Goal: Task Accomplishment & Management: Complete application form

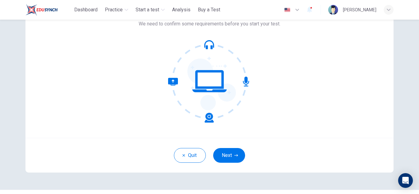
scroll to position [61, 0]
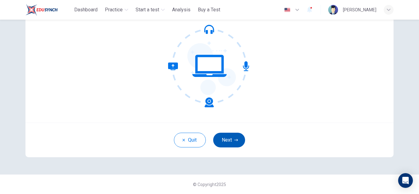
click at [239, 144] on button "Next" at bounding box center [229, 140] width 32 height 15
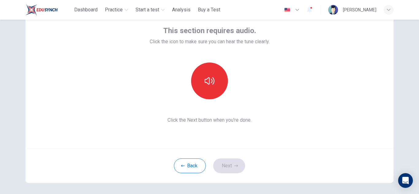
scroll to position [0, 0]
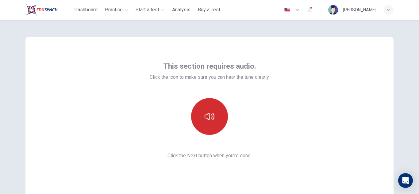
click at [205, 116] on icon "button" at bounding box center [210, 117] width 10 height 10
click at [209, 119] on icon "button" at bounding box center [210, 117] width 10 height 10
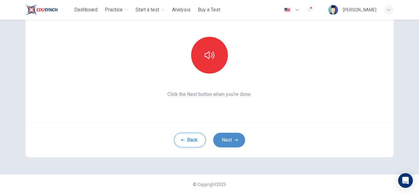
click at [227, 141] on button "Next" at bounding box center [229, 140] width 32 height 15
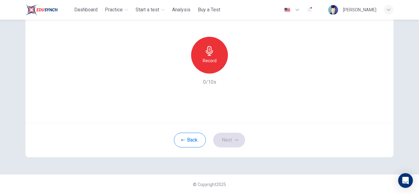
click at [211, 60] on h6 "Record" at bounding box center [210, 60] width 14 height 7
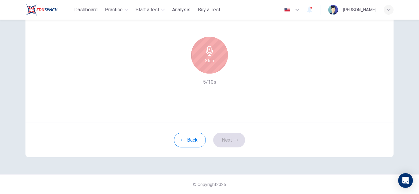
click at [207, 63] on h6 "Stop" at bounding box center [209, 60] width 9 height 7
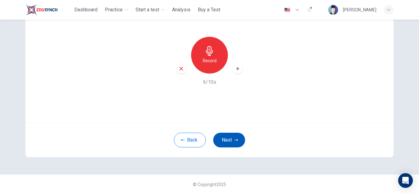
click at [230, 142] on button "Next" at bounding box center [229, 140] width 32 height 15
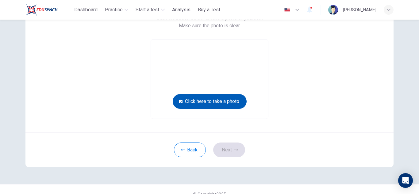
click at [190, 103] on button "Click here to take a photo" at bounding box center [210, 101] width 74 height 15
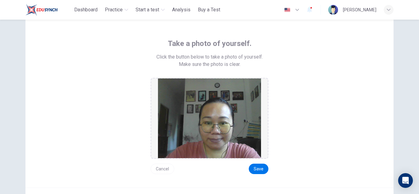
scroll to position [88, 0]
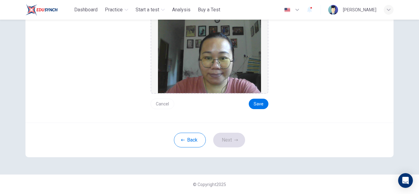
click at [163, 102] on button "Cancel" at bounding box center [163, 104] width 24 height 10
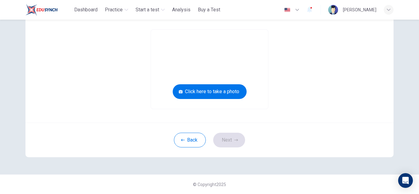
scroll to position [71, 0]
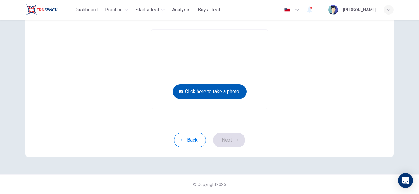
click at [214, 93] on button "Click here to take a photo" at bounding box center [210, 91] width 74 height 15
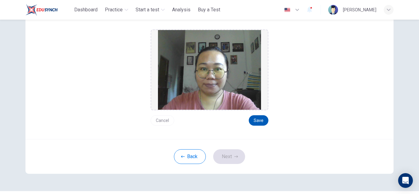
click at [264, 119] on button "Save" at bounding box center [259, 120] width 20 height 10
click at [237, 155] on button "Next" at bounding box center [229, 157] width 32 height 15
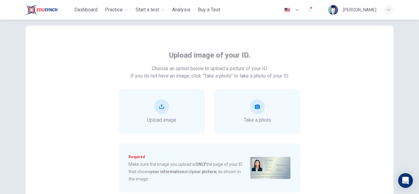
scroll to position [0, 0]
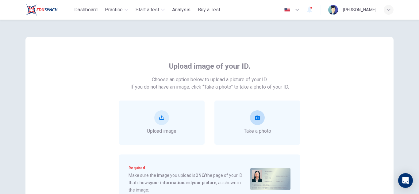
click at [258, 117] on icon "take photo" at bounding box center [257, 118] width 5 height 4
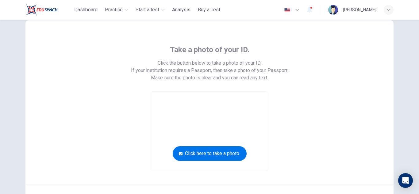
scroll to position [61, 0]
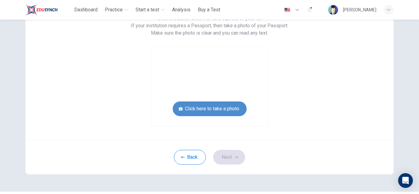
click at [232, 111] on button "Click here to take a photo" at bounding box center [210, 109] width 74 height 15
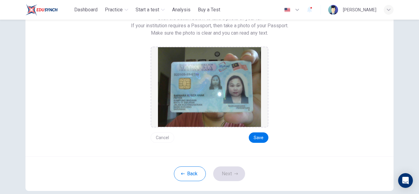
click at [161, 137] on button "Cancel" at bounding box center [163, 138] width 24 height 10
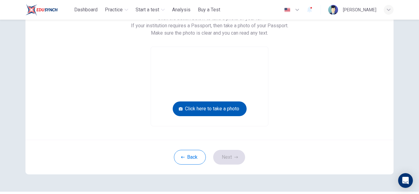
click at [193, 110] on button "Click here to take a photo" at bounding box center [210, 109] width 74 height 15
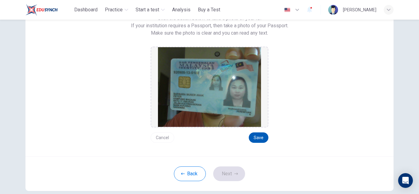
click at [256, 134] on button "Save" at bounding box center [259, 138] width 20 height 10
click at [229, 172] on button "Next" at bounding box center [229, 174] width 32 height 15
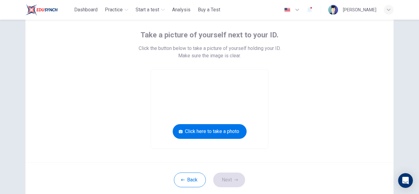
scroll to position [0, 0]
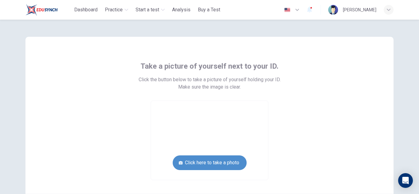
click at [226, 162] on button "Click here to take a photo" at bounding box center [210, 163] width 74 height 15
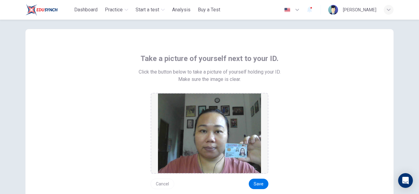
scroll to position [31, 0]
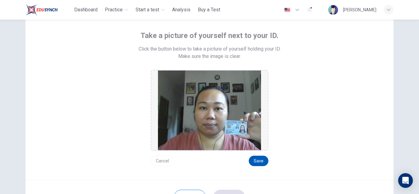
click at [251, 160] on button "Save" at bounding box center [259, 161] width 20 height 10
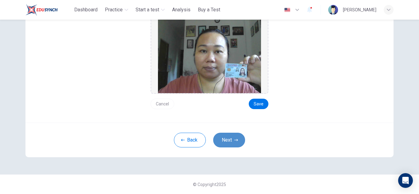
click at [213, 140] on button "Next" at bounding box center [229, 140] width 32 height 15
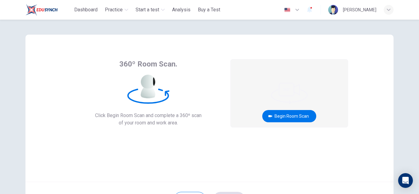
scroll to position [0, 0]
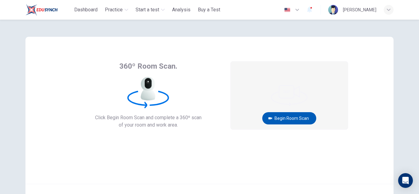
click at [290, 116] on button "Begin Room Scan" at bounding box center [289, 118] width 54 height 12
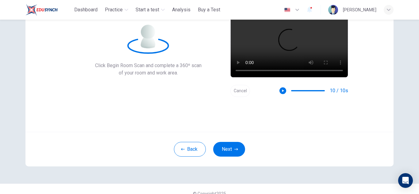
scroll to position [61, 0]
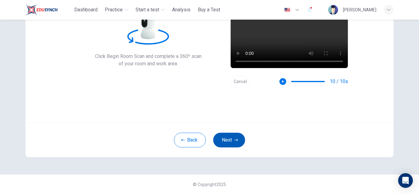
click at [227, 143] on button "Next" at bounding box center [229, 140] width 32 height 15
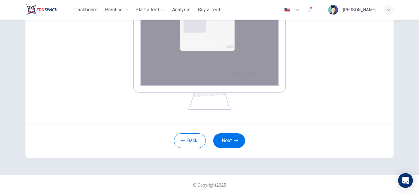
scroll to position [124, 0]
click at [233, 135] on button "Next" at bounding box center [229, 140] width 32 height 15
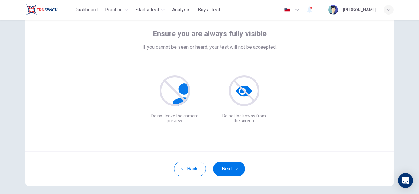
scroll to position [61, 0]
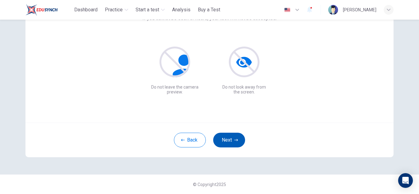
click at [233, 138] on button "Next" at bounding box center [229, 140] width 32 height 15
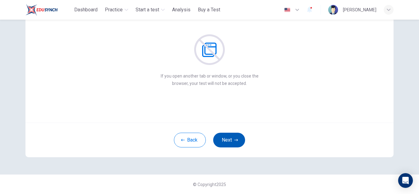
click at [231, 140] on button "Next" at bounding box center [229, 140] width 32 height 15
click at [228, 140] on button "Next" at bounding box center [229, 140] width 32 height 15
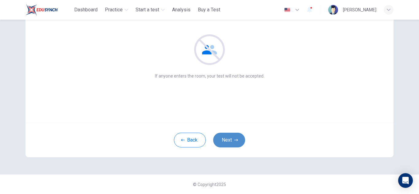
click at [231, 145] on button "Next" at bounding box center [229, 140] width 32 height 15
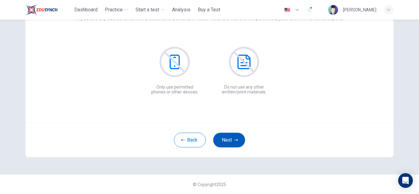
click at [231, 138] on button "Next" at bounding box center [229, 140] width 32 height 15
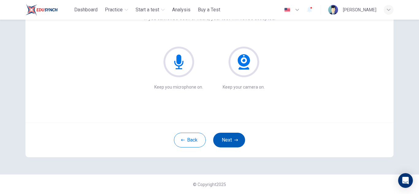
click at [232, 139] on button "Next" at bounding box center [229, 140] width 32 height 15
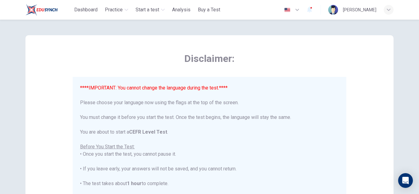
scroll to position [0, 0]
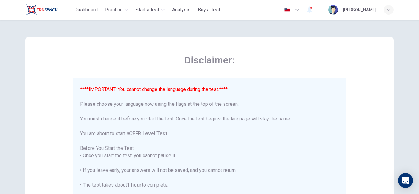
click at [296, 10] on icon "button" at bounding box center [297, 9] width 7 height 7
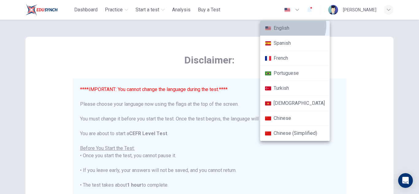
click at [293, 25] on li "English" at bounding box center [295, 28] width 70 height 15
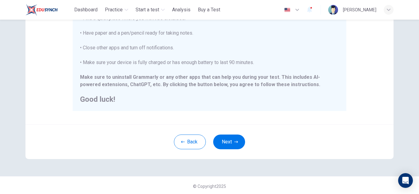
scroll to position [147, 0]
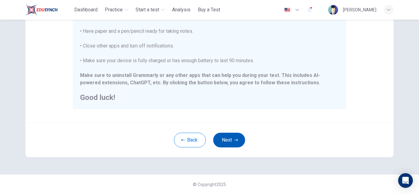
click at [224, 142] on button "Next" at bounding box center [229, 140] width 32 height 15
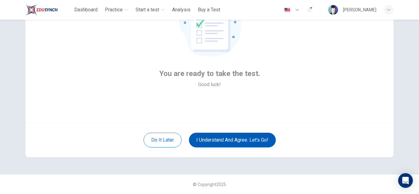
scroll to position [61, 0]
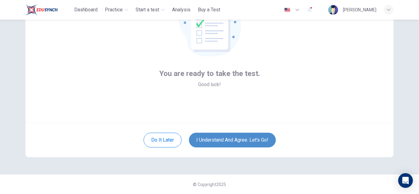
click at [232, 141] on button "I understand and agree. Let’s go!" at bounding box center [232, 140] width 87 height 15
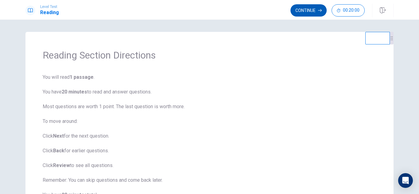
click at [302, 8] on button "Continue" at bounding box center [309, 10] width 36 height 12
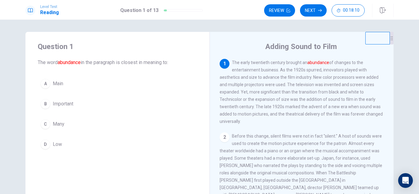
click at [59, 124] on span "Many" at bounding box center [59, 124] width 12 height 7
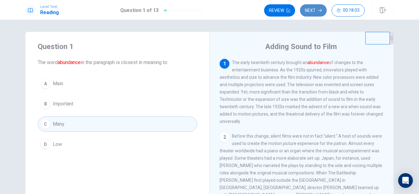
click at [308, 7] on button "Next" at bounding box center [313, 10] width 27 height 12
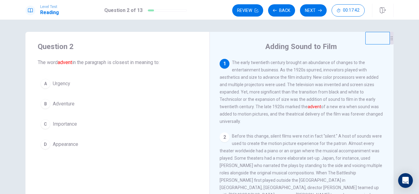
click at [59, 146] on span "Appearance" at bounding box center [65, 144] width 25 height 7
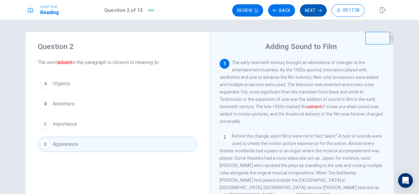
click at [313, 11] on button "Next" at bounding box center [313, 10] width 27 height 12
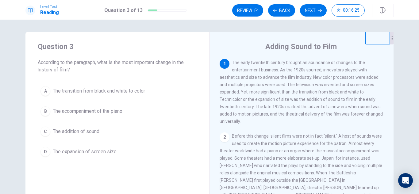
click at [80, 152] on span "The expansion of screen size" at bounding box center [85, 151] width 64 height 7
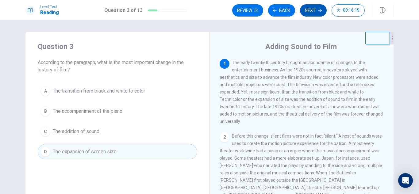
click at [312, 11] on button "Next" at bounding box center [313, 10] width 27 height 12
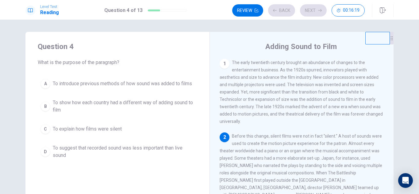
scroll to position [38, 0]
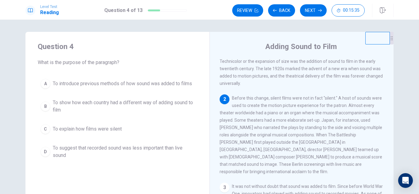
click at [142, 86] on span "To introduce previous methods of how sound was added to films" at bounding box center [122, 83] width 139 height 7
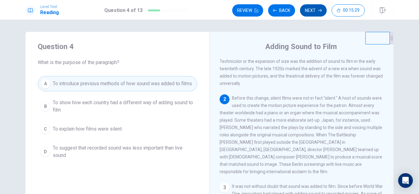
click at [313, 11] on button "Next" at bounding box center [313, 10] width 27 height 12
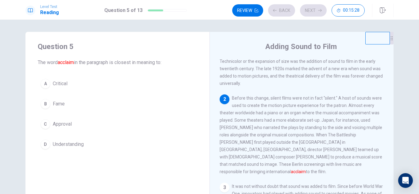
scroll to position [76, 0]
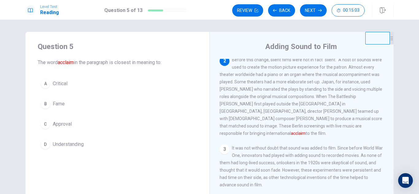
click at [46, 145] on div "D" at bounding box center [46, 145] width 10 height 10
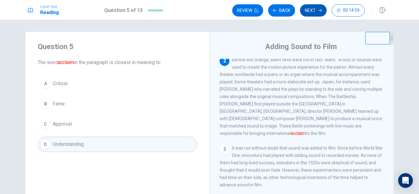
click at [323, 8] on button "Next" at bounding box center [313, 10] width 27 height 12
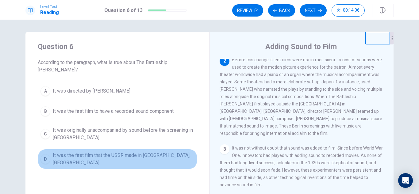
click at [167, 152] on span "It was the first film that the USSR made in Berlin, Germany" at bounding box center [124, 159] width 142 height 15
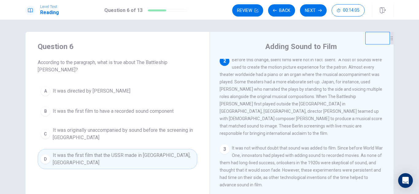
click at [315, 2] on div "Level Test Reading Question 6 of 13 Review Back Next 00:14:05" at bounding box center [209, 10] width 419 height 20
click at [315, 11] on button "Next" at bounding box center [313, 10] width 27 height 12
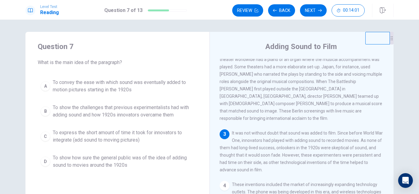
scroll to position [122, 0]
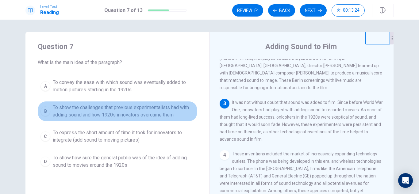
click at [164, 112] on span "To show the challenges that previous experimentalists had with adding sound and…" at bounding box center [124, 111] width 142 height 15
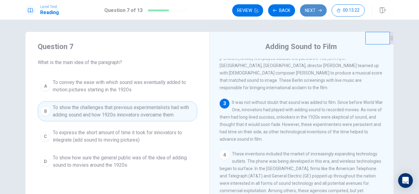
click at [309, 13] on button "Next" at bounding box center [313, 10] width 27 height 12
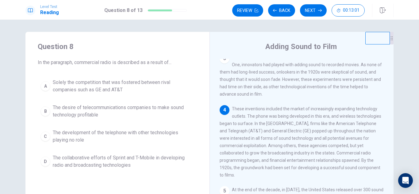
scroll to position [31, 0]
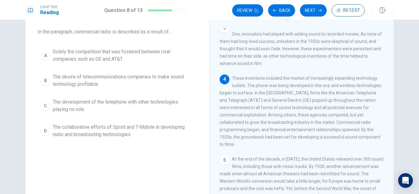
click at [130, 79] on span "The desire of telecommunications companies to make sound technology profitable" at bounding box center [124, 80] width 142 height 15
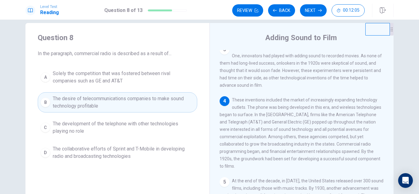
scroll to position [0, 0]
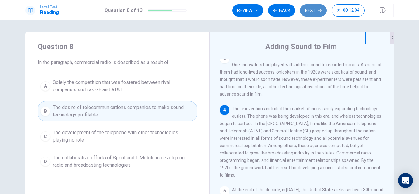
click at [315, 10] on button "Next" at bounding box center [313, 10] width 27 height 12
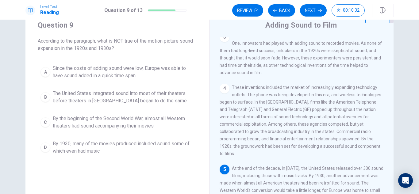
scroll to position [52, 0]
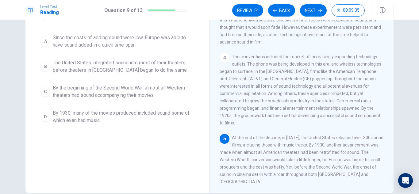
click at [128, 40] on span "Since the costs of adding sound were low, Europe was able to have sound added i…" at bounding box center [124, 41] width 142 height 15
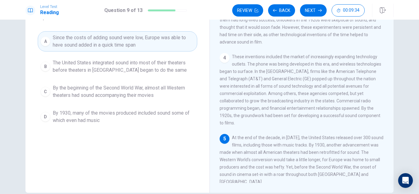
scroll to position [21, 0]
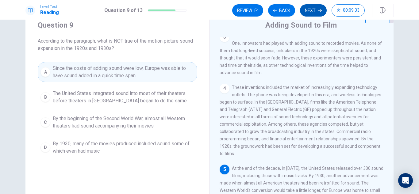
click at [305, 14] on button "Next" at bounding box center [313, 10] width 27 height 12
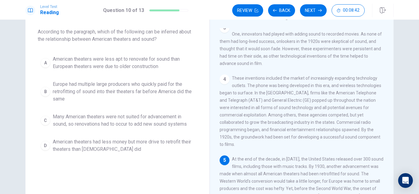
scroll to position [61, 0]
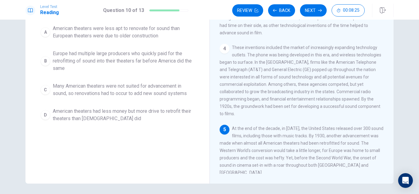
click at [77, 118] on span "American theaters had less money but more drive to retrofit their theaters than…" at bounding box center [124, 115] width 142 height 15
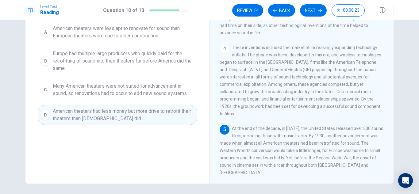
scroll to position [31, 0]
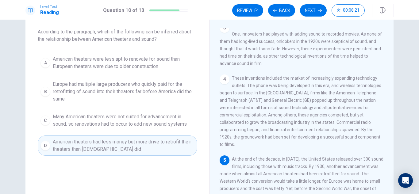
click at [308, 12] on button "Next" at bounding box center [313, 10] width 27 height 12
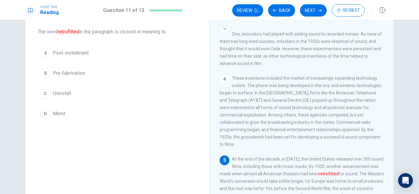
click at [80, 55] on span "Post-installment" at bounding box center [71, 52] width 36 height 7
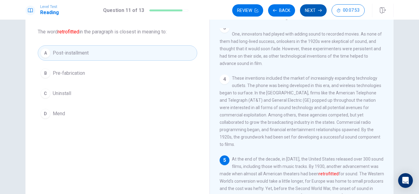
click at [315, 14] on button "Next" at bounding box center [313, 10] width 27 height 12
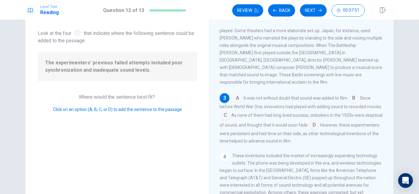
scroll to position [0, 0]
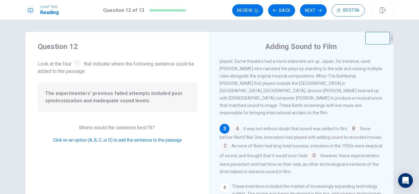
click at [224, 146] on input at bounding box center [225, 147] width 10 height 10
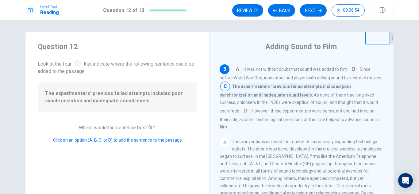
scroll to position [158, 0]
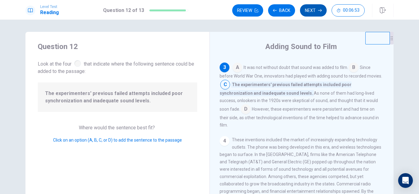
click at [308, 7] on button "Next" at bounding box center [313, 10] width 27 height 12
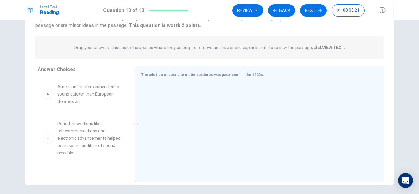
scroll to position [61, 0]
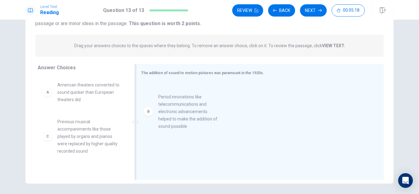
drag, startPoint x: 84, startPoint y: 141, endPoint x: 189, endPoint y: 115, distance: 108.7
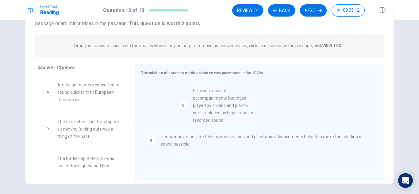
drag, startPoint x: 88, startPoint y: 141, endPoint x: 228, endPoint y: 110, distance: 144.0
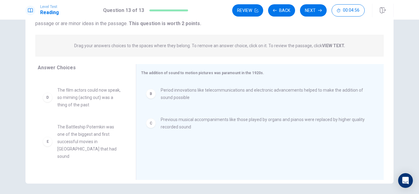
scroll to position [31, 0]
drag, startPoint x: 91, startPoint y: 136, endPoint x: 169, endPoint y: 149, distance: 78.6
click at [169, 149] on div "Answer Choices A American theaters converted to sound quicker than European the…" at bounding box center [209, 123] width 368 height 119
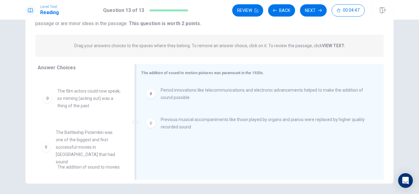
scroll to position [31, 0]
drag, startPoint x: 89, startPoint y: 142, endPoint x: 179, endPoint y: 147, distance: 90.1
click at [179, 147] on div "Answer Choices A American theaters converted to sound quicker than European the…" at bounding box center [209, 123] width 368 height 119
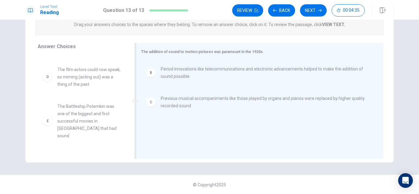
scroll to position [83, 0]
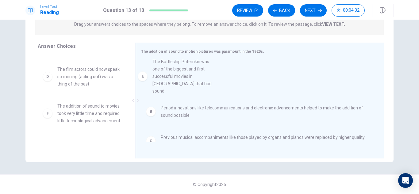
drag, startPoint x: 72, startPoint y: 118, endPoint x: 170, endPoint y: 72, distance: 108.6
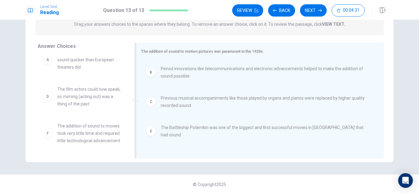
scroll to position [18, 0]
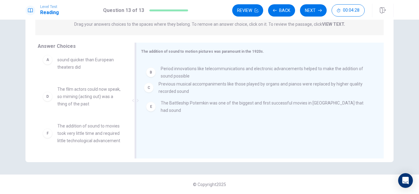
drag, startPoint x: 167, startPoint y: 108, endPoint x: 168, endPoint y: 91, distance: 17.2
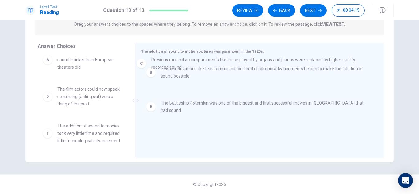
drag, startPoint x: 225, startPoint y: 99, endPoint x: 216, endPoint y: 54, distance: 45.5
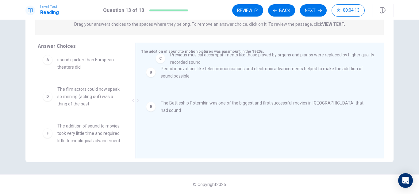
drag, startPoint x: 178, startPoint y: 102, endPoint x: 189, endPoint y: 56, distance: 47.4
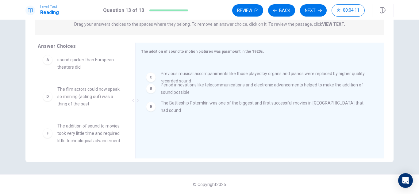
drag, startPoint x: 181, startPoint y: 70, endPoint x: 180, endPoint y: 93, distance: 23.6
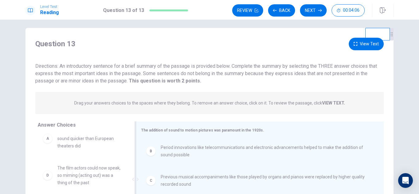
scroll to position [0, 0]
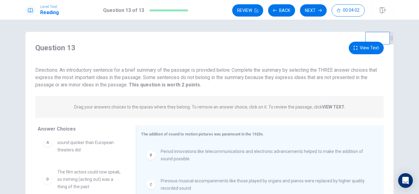
click at [359, 50] on button "View Text" at bounding box center [366, 48] width 35 height 13
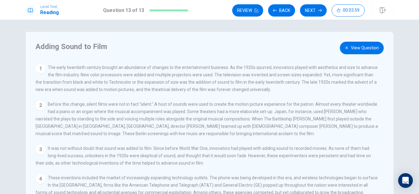
click at [359, 50] on button "View Question" at bounding box center [362, 48] width 44 height 13
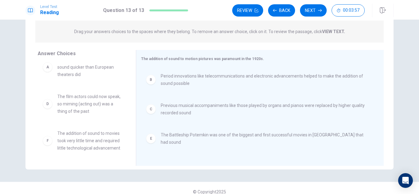
scroll to position [83, 0]
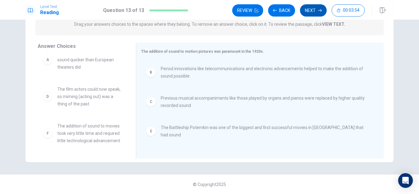
click at [317, 14] on button "Next" at bounding box center [313, 10] width 27 height 12
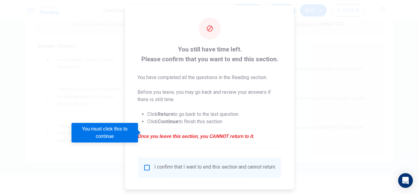
scroll to position [35, 0]
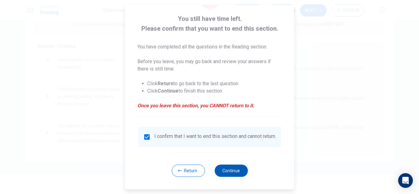
click at [222, 166] on button "Continue" at bounding box center [231, 171] width 33 height 12
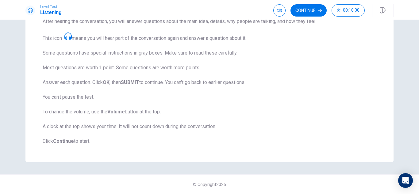
scroll to position [0, 0]
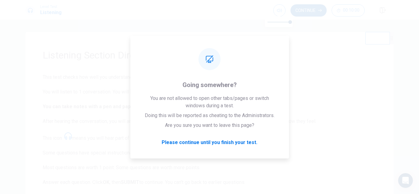
click at [316, 12] on button "Continue" at bounding box center [309, 10] width 36 height 12
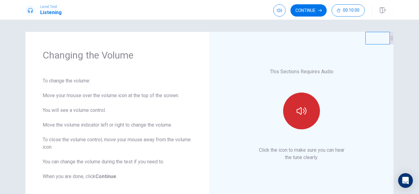
click at [302, 110] on icon "button" at bounding box center [302, 110] width 10 height 7
click at [300, 117] on button "button" at bounding box center [301, 111] width 37 height 37
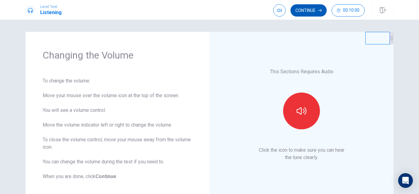
click at [309, 10] on button "Continue" at bounding box center [309, 10] width 36 height 12
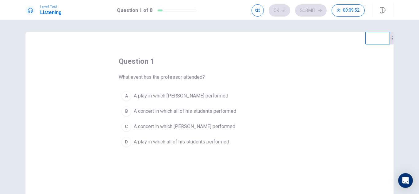
click at [192, 125] on span "A concert in which Julia performed" at bounding box center [185, 126] width 102 height 7
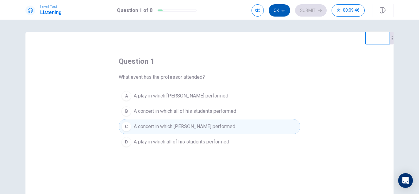
click at [281, 6] on button "Ok" at bounding box center [279, 10] width 21 height 12
click at [314, 10] on button "Submit" at bounding box center [311, 10] width 32 height 12
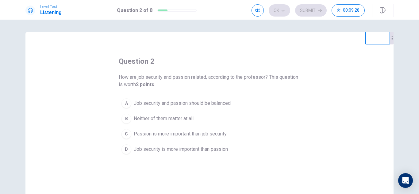
click at [216, 104] on span "Job security and passion should be balanced" at bounding box center [182, 103] width 97 height 7
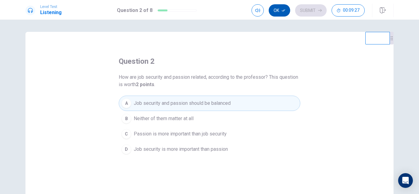
click at [278, 8] on button "Ok" at bounding box center [279, 10] width 21 height 12
click at [309, 10] on button "Submit" at bounding box center [311, 10] width 32 height 12
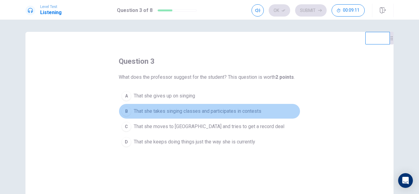
click at [229, 110] on span "That she takes singing classes and participates in contests" at bounding box center [198, 111] width 128 height 7
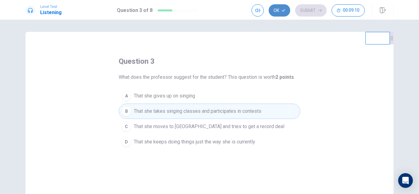
click at [280, 10] on button "Ok" at bounding box center [279, 10] width 21 height 12
click at [312, 10] on button "Submit" at bounding box center [311, 10] width 32 height 12
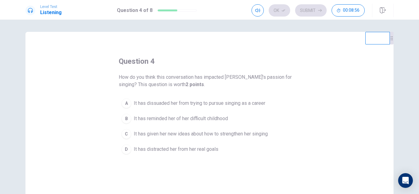
click at [178, 135] on span "It has given her new ideas about how to strengthen her singing" at bounding box center [201, 133] width 134 height 7
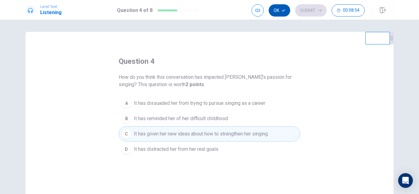
click at [284, 9] on icon "button" at bounding box center [284, 11] width 4 height 4
click at [306, 13] on button "Submit" at bounding box center [311, 10] width 32 height 12
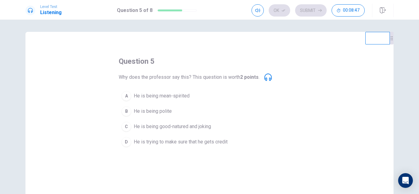
click at [164, 126] on span "He is being good-natured and joking" at bounding box center [172, 126] width 77 height 7
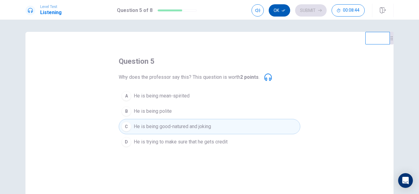
click at [278, 8] on button "Ok" at bounding box center [279, 10] width 21 height 12
click at [311, 14] on button "Submit" at bounding box center [311, 10] width 32 height 12
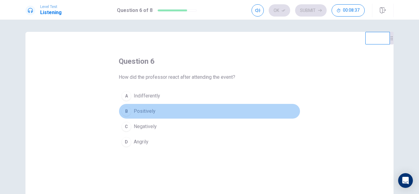
click at [151, 112] on span "Positively" at bounding box center [145, 111] width 22 height 7
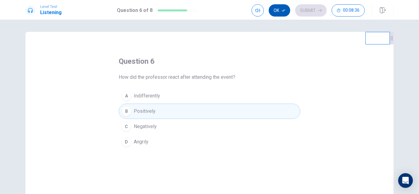
click at [283, 9] on icon "button" at bounding box center [284, 11] width 4 height 4
click at [309, 11] on button "Submit" at bounding box center [311, 10] width 32 height 12
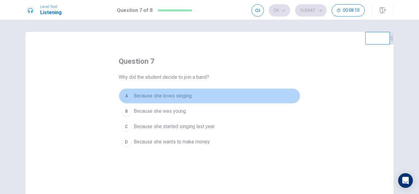
click at [180, 95] on span "Because she loves singing" at bounding box center [163, 95] width 58 height 7
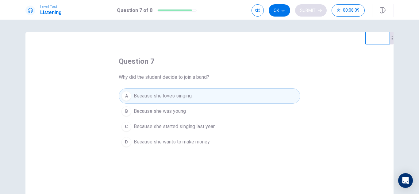
click at [278, 12] on button "Ok" at bounding box center [279, 10] width 21 height 12
click at [311, 14] on button "Submit" at bounding box center [311, 10] width 32 height 12
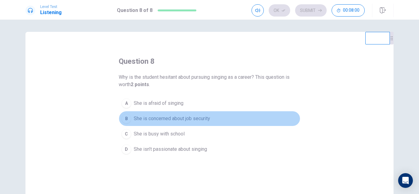
click at [196, 119] on span "She is concerned about job security" at bounding box center [172, 118] width 76 height 7
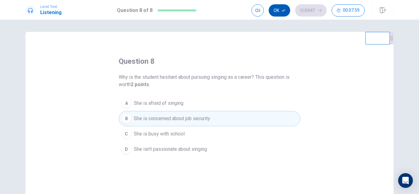
click at [277, 9] on button "Ok" at bounding box center [279, 10] width 21 height 12
click at [308, 10] on button "Submit" at bounding box center [311, 10] width 32 height 12
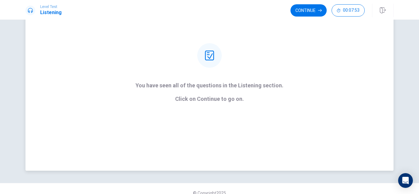
scroll to position [61, 0]
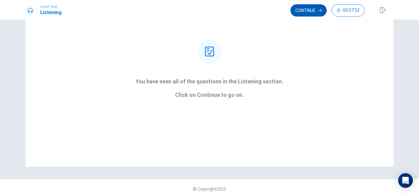
click at [303, 12] on button "Continue" at bounding box center [309, 10] width 36 height 12
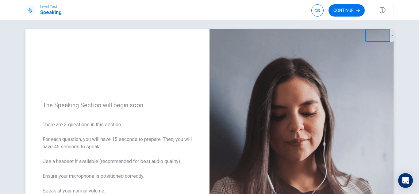
scroll to position [0, 0]
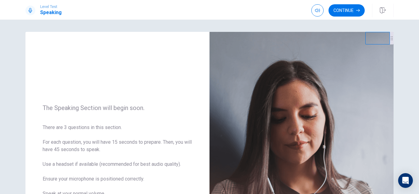
click at [348, 10] on button "Continue" at bounding box center [347, 10] width 36 height 12
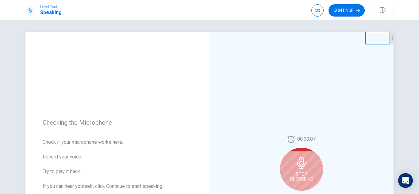
scroll to position [92, 0]
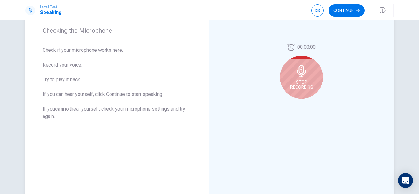
click at [306, 72] on icon at bounding box center [302, 71] width 12 height 12
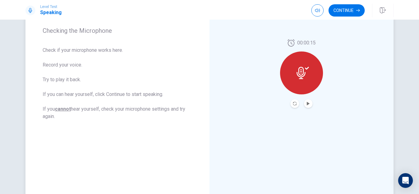
click at [309, 104] on button "Play Audio" at bounding box center [308, 103] width 9 height 9
click at [291, 104] on button "Record Again" at bounding box center [295, 103] width 9 height 9
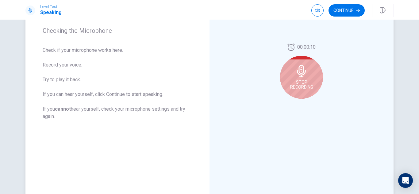
click at [298, 68] on icon at bounding box center [301, 71] width 9 height 12
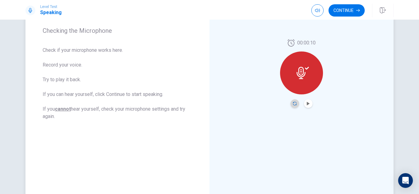
click at [293, 104] on icon "Record Again" at bounding box center [295, 104] width 4 height 4
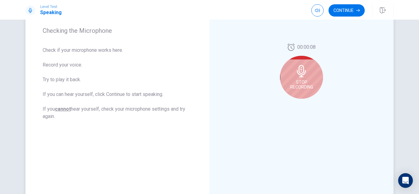
click at [300, 71] on icon at bounding box center [301, 71] width 9 height 12
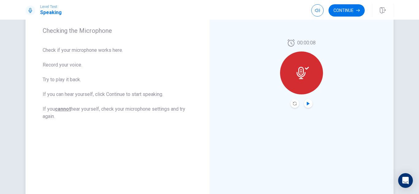
click at [307, 104] on icon "Play Audio" at bounding box center [308, 104] width 3 height 4
click at [294, 103] on icon "Record Again" at bounding box center [295, 104] width 4 height 4
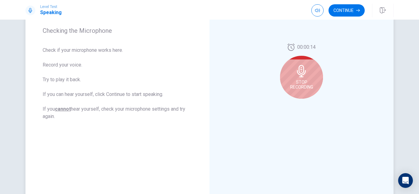
click at [306, 84] on span "Stop Recording" at bounding box center [301, 85] width 23 height 10
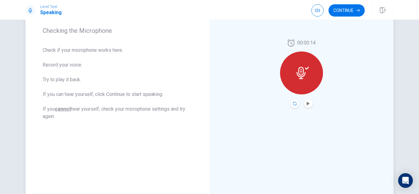
click at [293, 104] on icon "Record Again" at bounding box center [295, 104] width 4 height 4
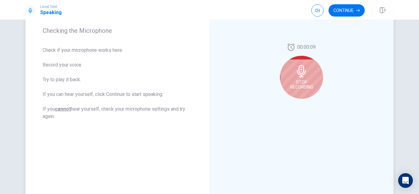
click at [297, 83] on span "Stop Recording" at bounding box center [301, 85] width 23 height 10
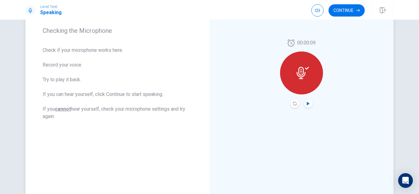
click at [307, 102] on icon "Play Audio" at bounding box center [309, 104] width 4 height 4
click at [293, 103] on icon "Record Again" at bounding box center [295, 104] width 4 height 4
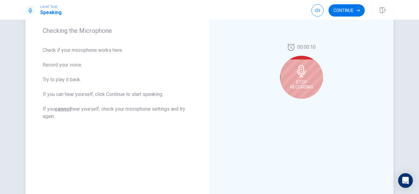
click at [305, 87] on span "Stop Recording" at bounding box center [301, 85] width 23 height 10
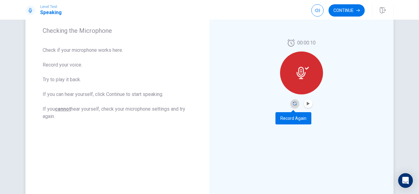
click at [293, 105] on icon "Record Again" at bounding box center [295, 104] width 4 height 4
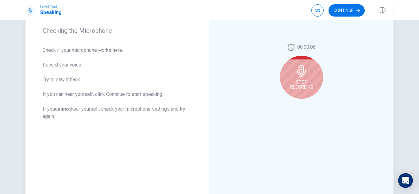
click at [301, 80] on span "Stop Recording" at bounding box center [301, 85] width 23 height 10
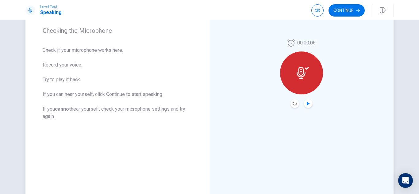
click at [307, 103] on icon "Play Audio" at bounding box center [308, 104] width 3 height 4
click at [294, 104] on icon "Record Again" at bounding box center [295, 104] width 4 height 4
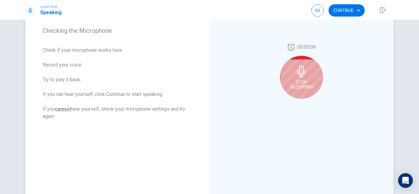
click at [305, 80] on span "Stop Recording" at bounding box center [301, 85] width 23 height 10
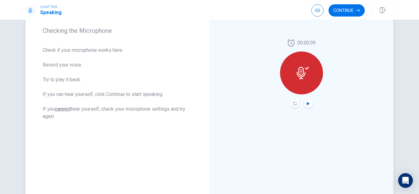
click at [308, 103] on icon "Play Audio" at bounding box center [309, 104] width 4 height 4
click at [293, 103] on icon "Record Again" at bounding box center [295, 104] width 4 height 4
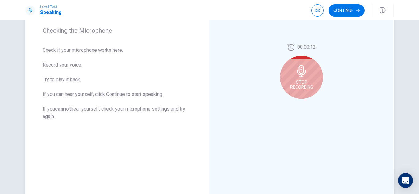
click at [307, 82] on span "Stop Recording" at bounding box center [301, 85] width 23 height 10
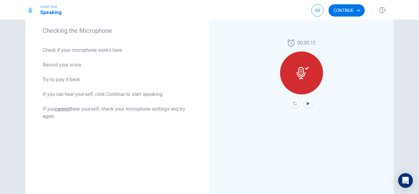
click at [307, 103] on icon "Play Audio" at bounding box center [308, 104] width 3 height 4
click at [293, 104] on icon "Record Again" at bounding box center [295, 104] width 4 height 4
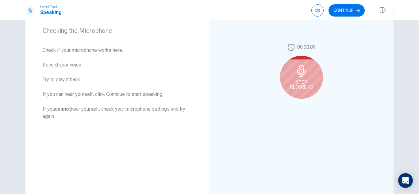
click at [301, 75] on icon at bounding box center [301, 71] width 9 height 12
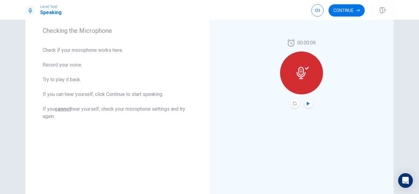
click at [307, 104] on icon "Play Audio" at bounding box center [308, 104] width 3 height 4
click at [293, 103] on icon "Record Again" at bounding box center [295, 104] width 4 height 4
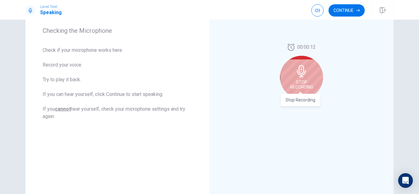
click at [306, 85] on span "Stop Recording" at bounding box center [301, 85] width 23 height 10
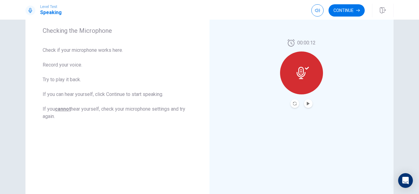
click at [304, 101] on button "Play Audio" at bounding box center [308, 103] width 9 height 9
click at [293, 103] on icon "Record Again" at bounding box center [295, 104] width 4 height 4
click at [303, 71] on icon at bounding box center [303, 73] width 12 height 12
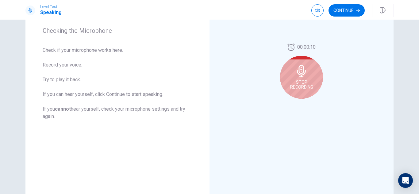
click at [299, 85] on span "Stop Recording" at bounding box center [301, 85] width 23 height 10
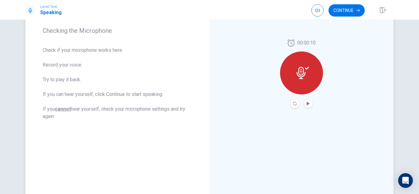
click at [305, 106] on button "Play Audio" at bounding box center [308, 103] width 9 height 9
click at [293, 104] on icon "Record Again" at bounding box center [295, 104] width 4 height 4
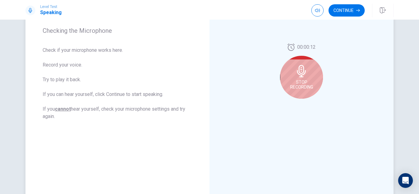
click at [299, 78] on div "Stop Recording" at bounding box center [301, 77] width 43 height 43
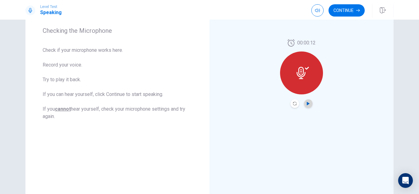
click at [308, 104] on icon "Play Audio" at bounding box center [309, 104] width 4 height 4
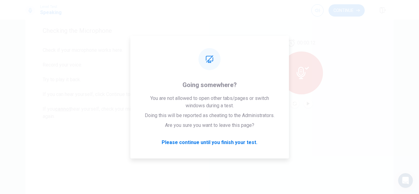
scroll to position [123, 0]
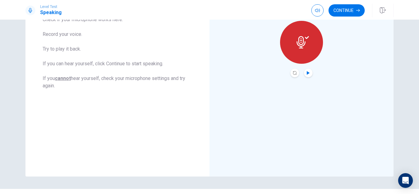
click at [308, 73] on icon "Play Audio" at bounding box center [308, 73] width 3 height 4
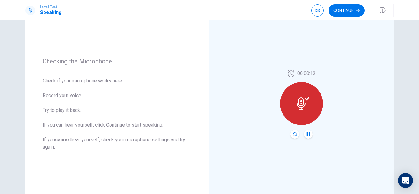
click at [293, 136] on icon "Record Again" at bounding box center [295, 135] width 4 height 4
click at [294, 134] on icon "Record Again" at bounding box center [295, 135] width 4 height 4
click at [300, 102] on icon at bounding box center [301, 104] width 9 height 12
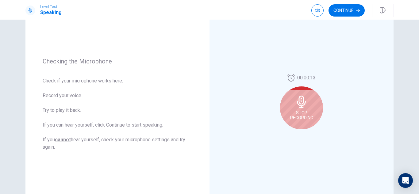
click at [309, 101] on div "Stop Recording" at bounding box center [301, 108] width 43 height 43
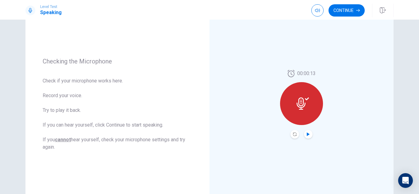
click at [308, 136] on icon "Play Audio" at bounding box center [309, 135] width 4 height 4
click at [308, 136] on icon "Pause Audio" at bounding box center [308, 135] width 3 height 4
click at [308, 136] on icon "Play Audio" at bounding box center [309, 135] width 4 height 4
click at [293, 134] on icon "Record Again" at bounding box center [295, 135] width 4 height 4
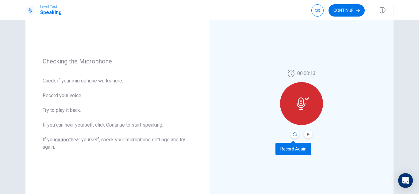
click at [293, 134] on icon "Record Again" at bounding box center [295, 135] width 4 height 4
click at [307, 114] on div at bounding box center [301, 103] width 43 height 43
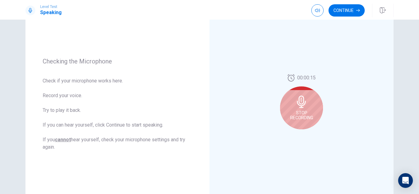
click at [308, 114] on span "Stop Recording" at bounding box center [301, 116] width 23 height 10
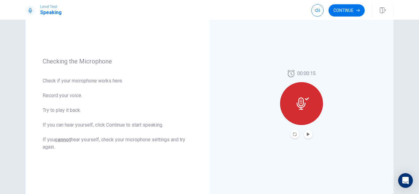
click at [309, 137] on button "Play Audio" at bounding box center [308, 134] width 9 height 9
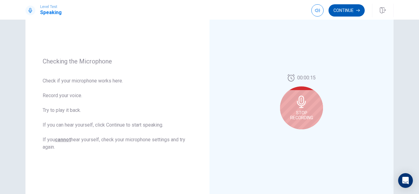
click at [338, 11] on button "Continue" at bounding box center [347, 10] width 36 height 12
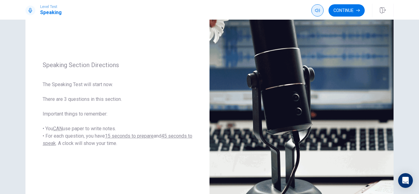
scroll to position [0, 0]
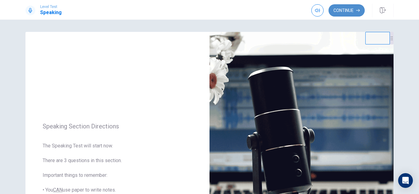
click at [338, 10] on button "Continue" at bounding box center [347, 10] width 36 height 12
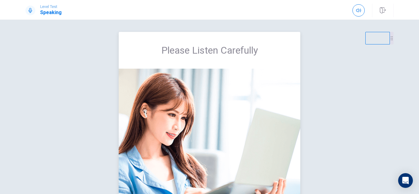
scroll to position [75, 0]
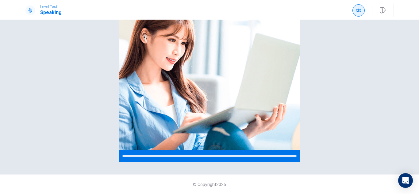
click at [359, 6] on button "button" at bounding box center [359, 10] width 12 height 12
click at [225, 101] on img at bounding box center [210, 72] width 182 height 156
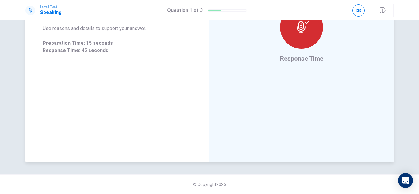
scroll to position [107, 0]
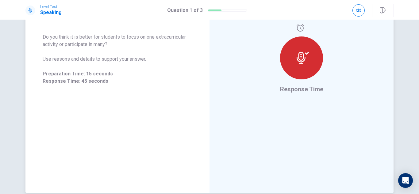
click at [291, 58] on div at bounding box center [301, 58] width 43 height 43
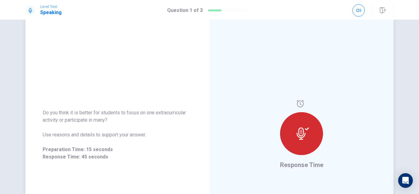
scroll to position [61, 0]
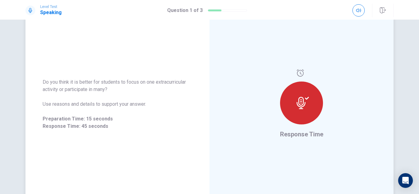
click at [300, 104] on icon at bounding box center [303, 103] width 12 height 12
click at [360, 10] on icon "button" at bounding box center [358, 11] width 5 height 4
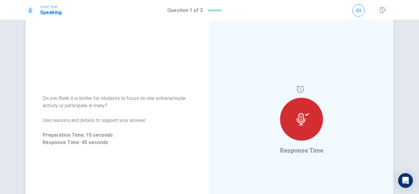
click at [298, 90] on icon at bounding box center [300, 89] width 7 height 7
click at [301, 120] on icon at bounding box center [303, 119] width 12 height 12
click at [297, 117] on icon at bounding box center [303, 119] width 12 height 12
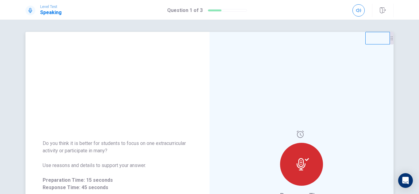
click at [360, 8] on icon "button" at bounding box center [358, 10] width 5 height 5
click at [293, 162] on div at bounding box center [301, 164] width 43 height 43
click at [408, 182] on icon "Open Intercom Messenger" at bounding box center [406, 181] width 8 height 8
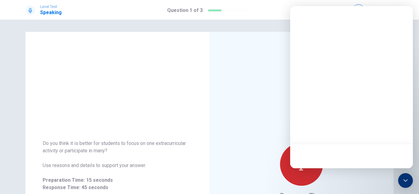
scroll to position [123, 0]
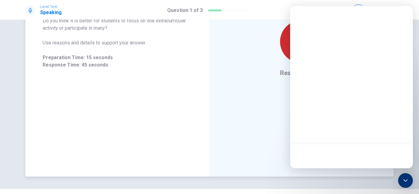
click at [281, 148] on div "Response Time" at bounding box center [302, 43] width 184 height 268
click at [404, 181] on icon "Open Intercom Messenger" at bounding box center [406, 181] width 8 height 8
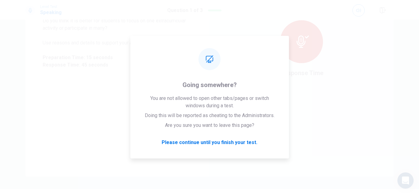
click at [404, 181] on icon "Open Intercom Messenger" at bounding box center [405, 181] width 7 height 8
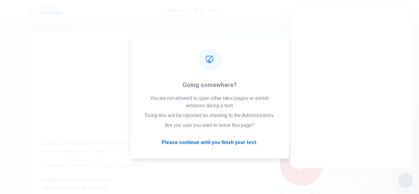
click at [247, 143] on div "Response Time" at bounding box center [302, 166] width 184 height 268
click at [340, 112] on div at bounding box center [351, 87] width 123 height 162
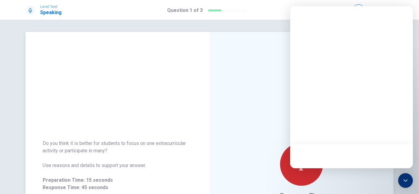
click at [233, 86] on div "Response Time" at bounding box center [302, 166] width 184 height 268
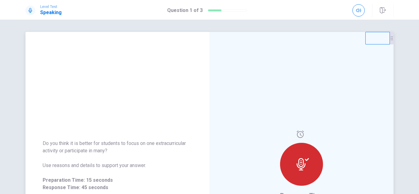
click at [297, 143] on div at bounding box center [301, 164] width 43 height 43
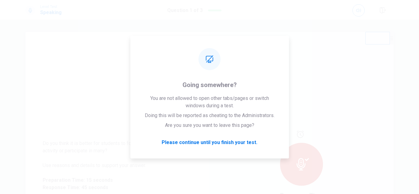
click at [305, 117] on div "Response Time" at bounding box center [302, 166] width 184 height 268
click at [106, 95] on div "Do you think it is better for students to focus on one extracurricular activity…" at bounding box center [117, 166] width 184 height 268
click at [304, 94] on div "Response Time" at bounding box center [302, 166] width 184 height 268
click at [101, 92] on div "Do you think it is better for students to focus on one extracurricular activity…" at bounding box center [117, 166] width 184 height 268
click at [318, 92] on div "Response Time" at bounding box center [302, 166] width 184 height 268
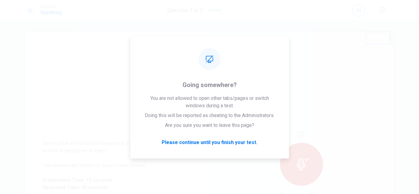
click at [220, 142] on div "Response Time" at bounding box center [302, 166] width 184 height 268
click at [210, 58] on div "Response Time" at bounding box center [302, 166] width 184 height 268
click at [316, 90] on div "Response Time" at bounding box center [302, 166] width 184 height 268
click at [62, 103] on div "Do you think it is better for students to focus on one extracurricular activity…" at bounding box center [117, 166] width 184 height 268
click at [313, 68] on div "Response Time" at bounding box center [302, 166] width 184 height 268
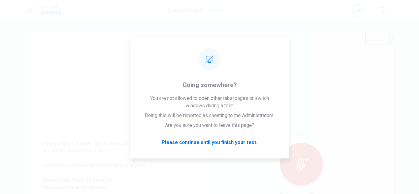
click at [313, 68] on div "Response Time" at bounding box center [302, 166] width 184 height 268
click at [216, 57] on div "Response Time" at bounding box center [302, 166] width 184 height 268
click at [234, 141] on div "Response Time" at bounding box center [302, 166] width 184 height 268
click at [229, 142] on div "Response Time" at bounding box center [302, 166] width 184 height 268
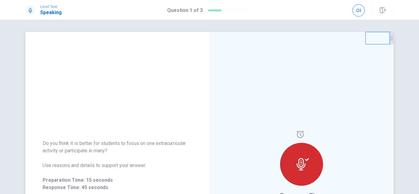
click at [311, 143] on div at bounding box center [301, 164] width 43 height 43
click at [357, 11] on icon "button" at bounding box center [358, 10] width 5 height 5
click at [359, 12] on icon "button" at bounding box center [358, 11] width 5 height 4
click at [301, 143] on div at bounding box center [301, 164] width 43 height 43
click at [297, 158] on icon at bounding box center [303, 164] width 12 height 12
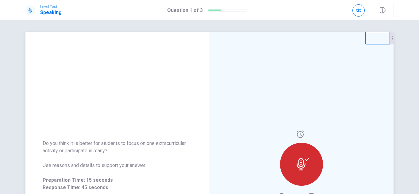
scroll to position [61, 0]
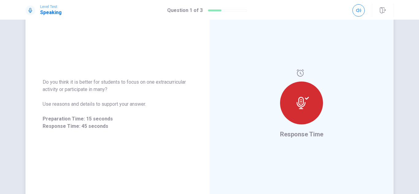
click at [195, 50] on div "Do you think it is better for students to focus on one extracurricular activity…" at bounding box center [117, 105] width 184 height 268
click at [300, 70] on icon at bounding box center [300, 72] width 7 height 7
click at [308, 122] on div at bounding box center [301, 103] width 43 height 43
click at [304, 111] on div at bounding box center [301, 103] width 43 height 43
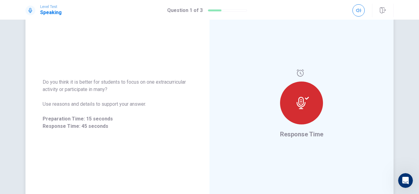
click at [300, 102] on icon at bounding box center [301, 103] width 9 height 12
click at [303, 134] on span "Response Time" at bounding box center [301, 134] width 43 height 7
click at [360, 10] on icon "button" at bounding box center [358, 10] width 5 height 5
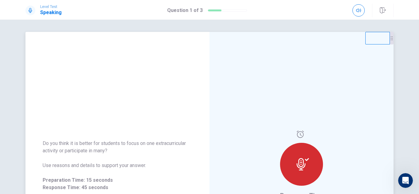
drag, startPoint x: 236, startPoint y: 80, endPoint x: 189, endPoint y: 68, distance: 49.1
click at [236, 80] on div "Response Time" at bounding box center [302, 166] width 184 height 268
click at [386, 10] on button "button" at bounding box center [382, 11] width 21 height 14
click at [359, 10] on icon "button" at bounding box center [358, 10] width 5 height 5
click at [224, 10] on div at bounding box center [227, 10] width 39 height 2
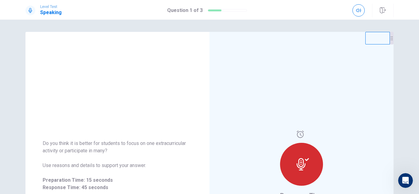
click at [183, 8] on h1 "Question 1 of 3" at bounding box center [185, 10] width 36 height 7
click at [46, 12] on h1 "Speaking" at bounding box center [50, 12] width 21 height 7
click at [362, 12] on button "button" at bounding box center [359, 10] width 12 height 12
click at [302, 156] on div at bounding box center [301, 164] width 43 height 43
click at [304, 158] on icon at bounding box center [303, 164] width 12 height 12
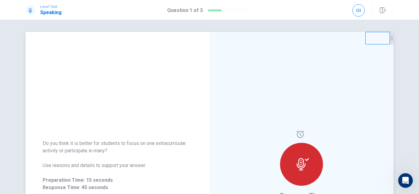
click at [304, 158] on icon at bounding box center [303, 164] width 12 height 12
click at [213, 88] on div "Response Time" at bounding box center [302, 166] width 184 height 268
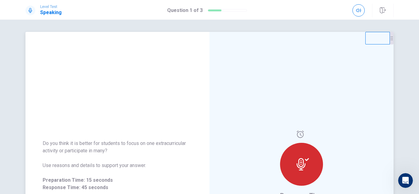
click at [210, 89] on div "Response Time" at bounding box center [302, 166] width 184 height 268
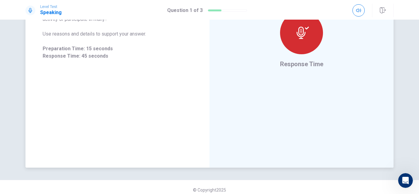
click at [302, 39] on icon at bounding box center [301, 33] width 9 height 12
click at [298, 6] on icon at bounding box center [300, 2] width 7 height 7
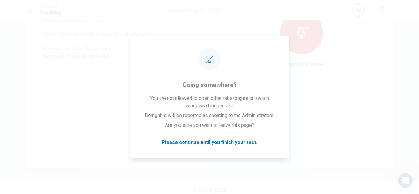
click at [336, 76] on div "Response Time" at bounding box center [302, 34] width 184 height 268
click at [329, 82] on div "Response Time" at bounding box center [302, 34] width 184 height 268
click at [324, 84] on div "Response Time" at bounding box center [302, 34] width 184 height 268
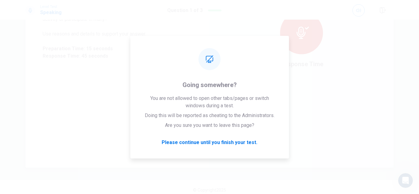
click at [324, 84] on div "Response Time" at bounding box center [302, 34] width 184 height 268
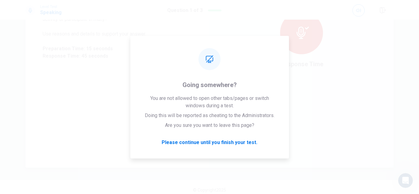
click at [235, 142] on div "Response Time" at bounding box center [302, 34] width 184 height 268
click at [259, 68] on div "Response Time" at bounding box center [302, 34] width 184 height 268
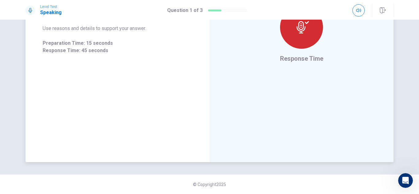
scroll to position [0, 0]
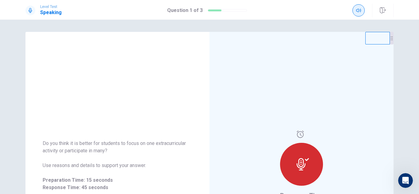
click at [355, 9] on button "button" at bounding box center [359, 10] width 12 height 12
click at [106, 101] on div "Do you think it is better for students to focus on one extracurricular activity…" at bounding box center [117, 166] width 184 height 268
click at [254, 98] on div "Response Time" at bounding box center [302, 166] width 184 height 268
click at [304, 165] on icon at bounding box center [301, 164] width 9 height 12
click at [299, 134] on icon at bounding box center [300, 134] width 7 height 7
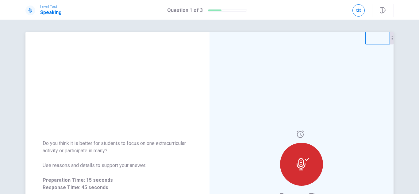
click at [302, 134] on div "Response Time" at bounding box center [302, 166] width 184 height 268
click at [357, 8] on icon "button" at bounding box center [358, 10] width 5 height 5
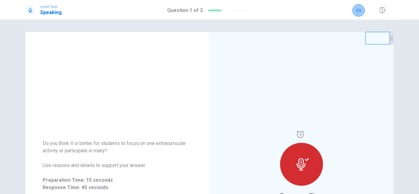
click at [357, 8] on icon "button" at bounding box center [358, 10] width 5 height 5
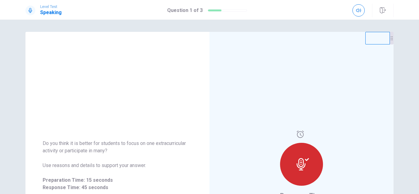
click at [30, 10] on icon at bounding box center [30, 10] width 5 height 5
click at [49, 9] on h1 "Speaking" at bounding box center [50, 12] width 21 height 7
click at [117, 42] on div "Do you think it is better for students to focus on one extracurricular activity…" at bounding box center [117, 166] width 184 height 268
click at [174, 11] on h1 "Question 1 of 3" at bounding box center [185, 10] width 36 height 7
click at [219, 11] on div at bounding box center [215, 11] width 14 height 2
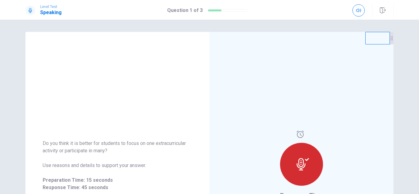
click at [356, 9] on button "button" at bounding box center [359, 10] width 12 height 12
click at [383, 11] on icon "button" at bounding box center [383, 10] width 6 height 6
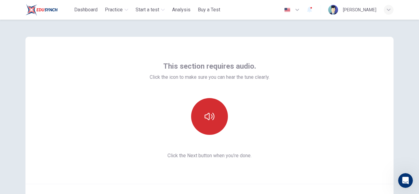
click at [208, 123] on button "button" at bounding box center [209, 116] width 37 height 37
click at [211, 120] on icon "button" at bounding box center [210, 117] width 10 height 10
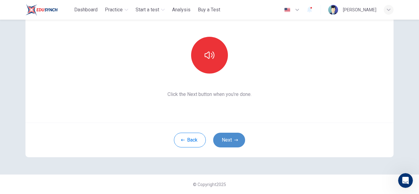
click at [224, 139] on button "Next" at bounding box center [229, 140] width 32 height 15
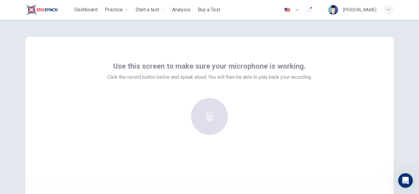
scroll to position [16, 0]
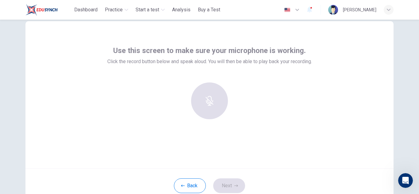
click at [209, 119] on div at bounding box center [210, 101] width 66 height 37
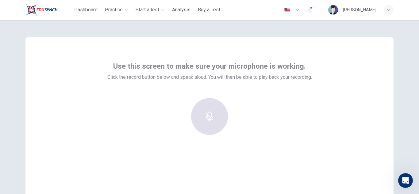
scroll to position [61, 0]
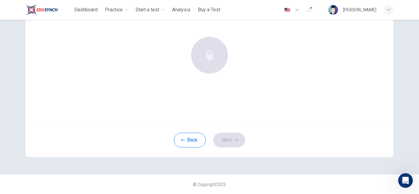
click at [210, 57] on div at bounding box center [210, 55] width 66 height 37
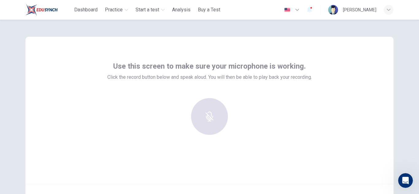
click at [213, 114] on div at bounding box center [210, 116] width 66 height 37
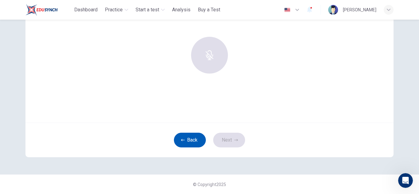
click at [177, 142] on button "Back" at bounding box center [190, 140] width 32 height 15
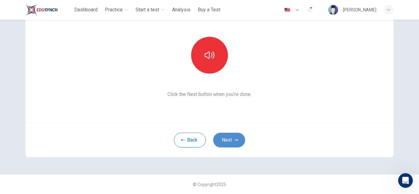
click at [221, 139] on button "Next" at bounding box center [229, 140] width 32 height 15
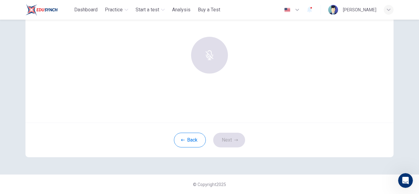
scroll to position [0, 0]
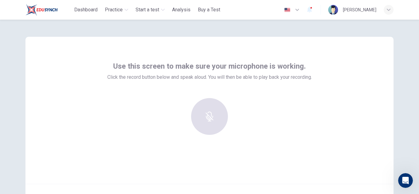
click at [207, 115] on div at bounding box center [210, 116] width 66 height 37
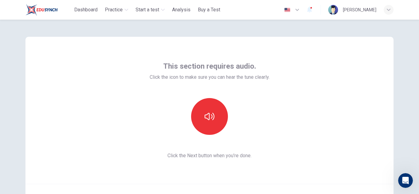
click at [208, 98] on button "button" at bounding box center [209, 116] width 37 height 37
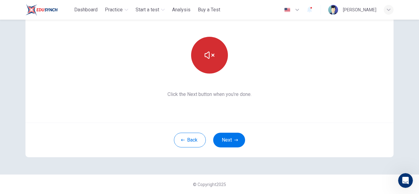
click at [211, 56] on icon "button" at bounding box center [210, 55] width 10 height 7
click at [213, 61] on button "button" at bounding box center [209, 55] width 37 height 37
click at [213, 70] on button "button" at bounding box center [209, 55] width 37 height 37
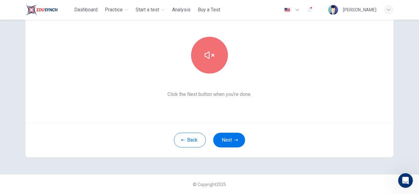
click at [205, 51] on icon "button" at bounding box center [210, 55] width 10 height 10
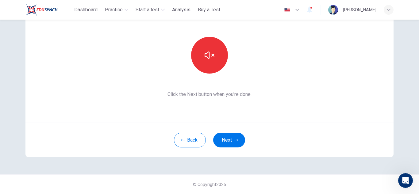
click at [205, 51] on icon "button" at bounding box center [210, 55] width 10 height 10
click at [230, 143] on button "Next" at bounding box center [229, 140] width 32 height 15
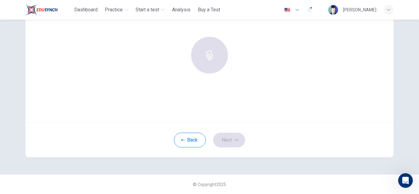
click at [205, 74] on div at bounding box center [210, 55] width 66 height 37
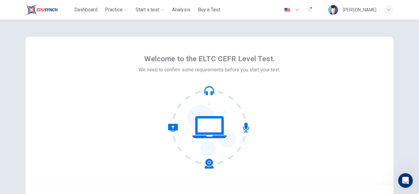
scroll to position [61, 0]
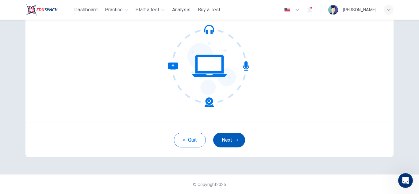
click at [230, 142] on button "Next" at bounding box center [229, 140] width 32 height 15
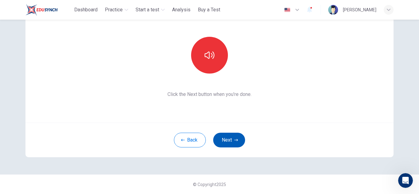
click at [230, 142] on button "Next" at bounding box center [229, 140] width 32 height 15
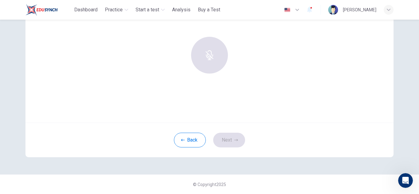
click at [205, 101] on div "Use this screen to make sure your microphone is working. Click the record butto…" at bounding box center [209, 48] width 368 height 147
click at [186, 141] on button "Back" at bounding box center [190, 140] width 32 height 15
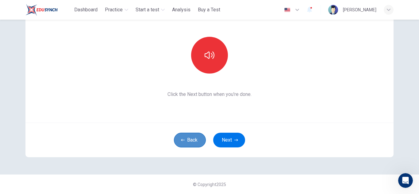
click at [186, 141] on button "Back" at bounding box center [190, 140] width 32 height 15
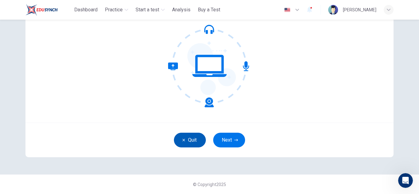
click at [186, 141] on button "Quit" at bounding box center [190, 140] width 32 height 15
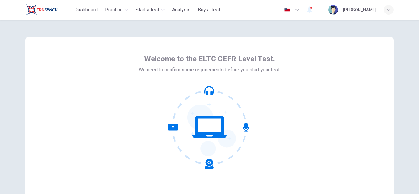
click at [227, 138] on div "Please wait... 100%" at bounding box center [209, 97] width 419 height 194
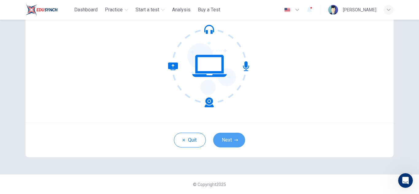
click at [227, 138] on button "Next" at bounding box center [229, 140] width 32 height 15
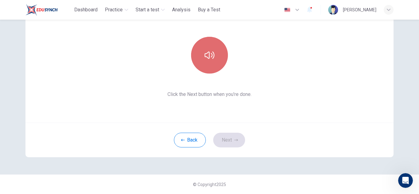
click at [220, 59] on button "button" at bounding box center [209, 55] width 37 height 37
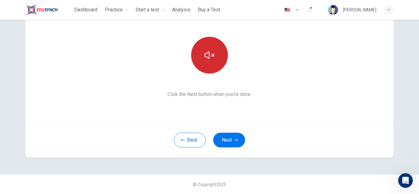
click at [212, 60] on icon "button" at bounding box center [210, 55] width 10 height 10
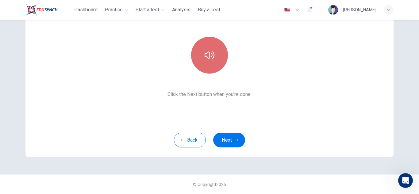
click at [212, 60] on icon "button" at bounding box center [210, 55] width 10 height 10
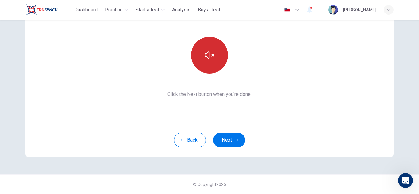
click at [212, 60] on icon "button" at bounding box center [210, 55] width 10 height 10
click at [234, 138] on button "Next" at bounding box center [229, 140] width 32 height 15
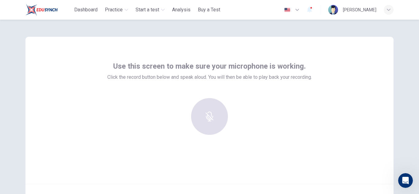
click at [211, 119] on div at bounding box center [210, 116] width 66 height 37
click at [203, 117] on div at bounding box center [210, 116] width 66 height 37
click at [214, 116] on div at bounding box center [210, 116] width 66 height 37
click at [210, 119] on div at bounding box center [210, 116] width 66 height 37
click at [209, 107] on div at bounding box center [210, 116] width 66 height 37
